Goal: Transaction & Acquisition: Book appointment/travel/reservation

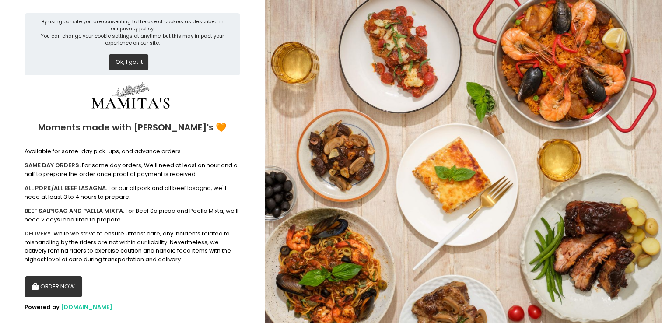
click at [53, 294] on button "ORDER NOW" at bounding box center [53, 286] width 58 height 21
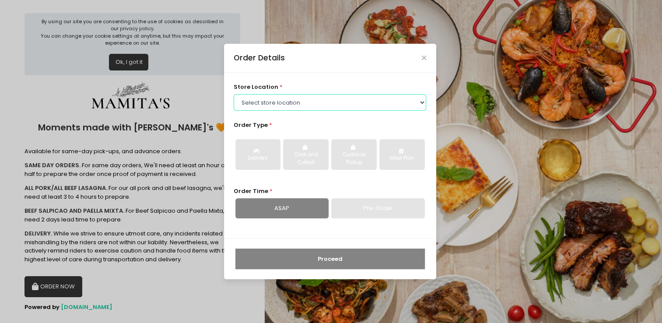
click at [274, 104] on select "Select store location Mamitas PH - [GEOGRAPHIC_DATA] Mamitas PH - [GEOGRAPHIC_D…" at bounding box center [330, 102] width 192 height 17
click at [234, 94] on select "Select store location Mamitas PH - [GEOGRAPHIC_DATA] Mamitas PH - [GEOGRAPHIC_D…" at bounding box center [330, 102] width 192 height 17
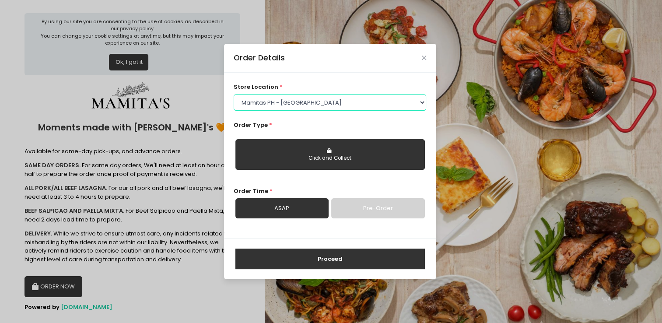
click at [307, 99] on select "Select store location Mamitas PH - [GEOGRAPHIC_DATA] Mamitas PH - [GEOGRAPHIC_D…" at bounding box center [330, 102] width 192 height 17
click at [234, 94] on select "Select store location Mamitas PH - [GEOGRAPHIC_DATA] Mamitas PH - [GEOGRAPHIC_D…" at bounding box center [330, 102] width 192 height 17
click at [300, 105] on select "Select store location Mamitas PH - [GEOGRAPHIC_DATA] Mamitas PH - [GEOGRAPHIC_D…" at bounding box center [330, 102] width 192 height 17
select select "65ad40693dc37ee8b8129aca"
click at [234, 94] on select "Select store location Mamitas PH - [GEOGRAPHIC_DATA] Mamitas PH - [GEOGRAPHIC_D…" at bounding box center [330, 102] width 192 height 17
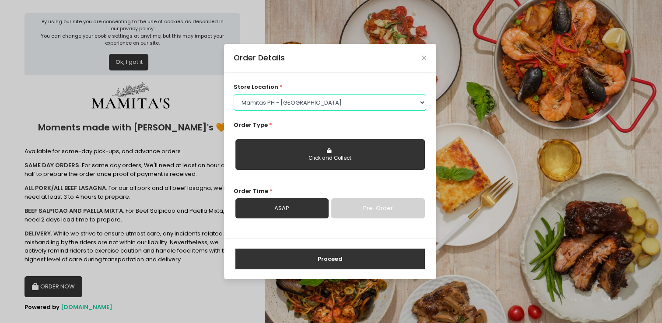
click at [299, 100] on select "Select store location Mamitas PH - [GEOGRAPHIC_DATA] Mamitas PH - [GEOGRAPHIC_D…" at bounding box center [330, 102] width 192 height 17
click at [234, 94] on select "Select store location Mamitas PH - [GEOGRAPHIC_DATA] Mamitas PH - [GEOGRAPHIC_D…" at bounding box center [330, 102] width 192 height 17
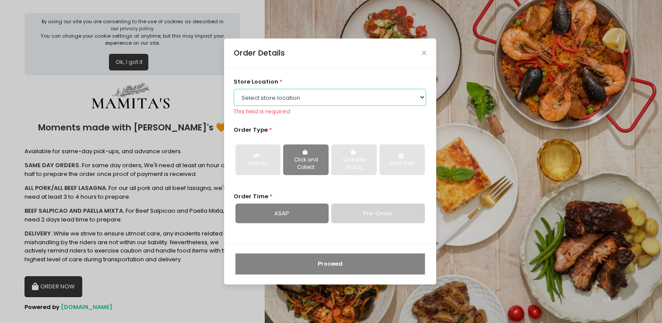
click at [313, 99] on select "Select store location Mamitas PH - [GEOGRAPHIC_DATA] Mamitas PH - [GEOGRAPHIC_D…" at bounding box center [330, 97] width 192 height 17
select select "6602978951b8268a02d72b28"
click at [234, 94] on select "Select store location Mamitas PH - [GEOGRAPHIC_DATA] Mamitas PH - [GEOGRAPHIC_D…" at bounding box center [330, 97] width 192 height 17
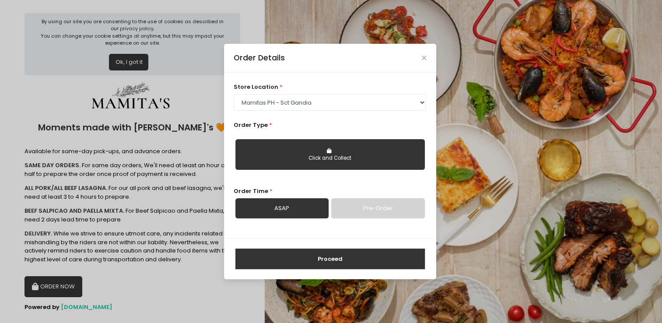
click at [355, 206] on link "Pre-Order" at bounding box center [377, 208] width 93 height 20
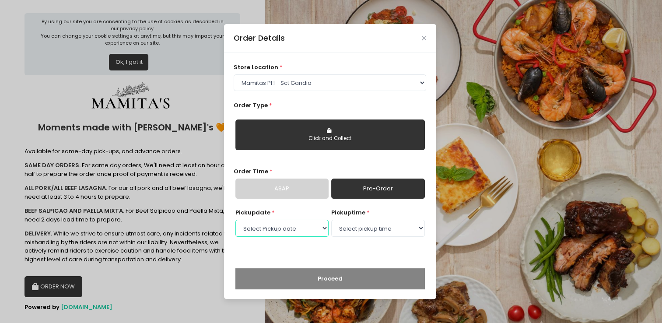
click at [280, 228] on select "Select Pickup date [DATE] [DATE] [DATE] [DATE] [DATE] [DATE] [DATE] [DATE] [DAT…" at bounding box center [281, 228] width 93 height 17
select select "[DATE]"
click at [235, 220] on select "Select Pickup date [DATE] [DATE] [DATE] [DATE] [DATE] [DATE] [DATE] [DATE] [DAT…" at bounding box center [281, 228] width 93 height 17
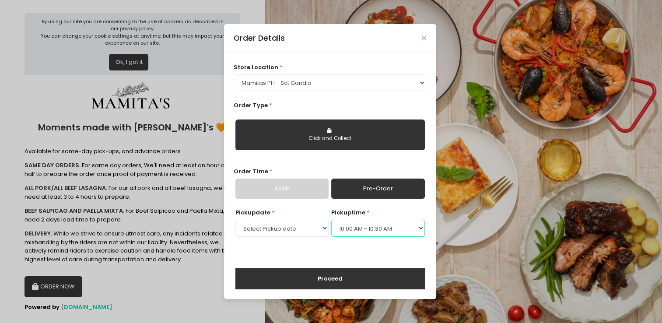
select select "10:30"
click at [313, 282] on button "Proceed" at bounding box center [329, 278] width 189 height 21
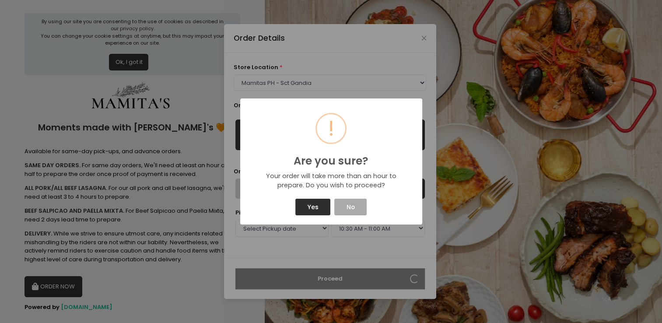
click at [316, 212] on button "Yes" at bounding box center [312, 207] width 35 height 17
